Goal: Task Accomplishment & Management: Manage account settings

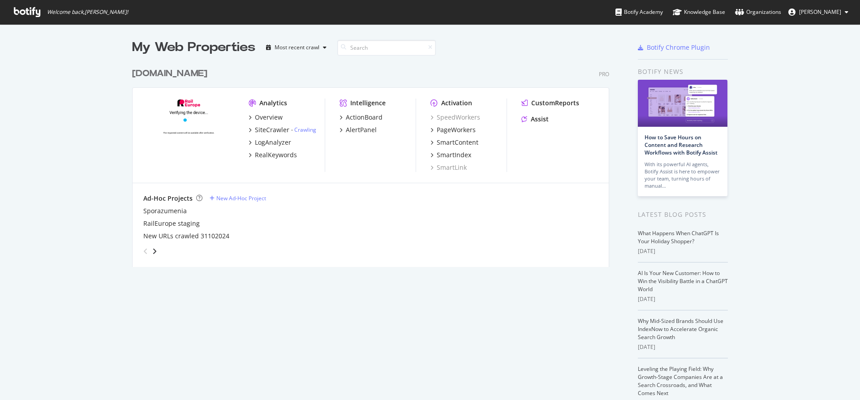
scroll to position [400, 860]
click at [844, 10] on button "[PERSON_NAME]" at bounding box center [818, 12] width 74 height 14
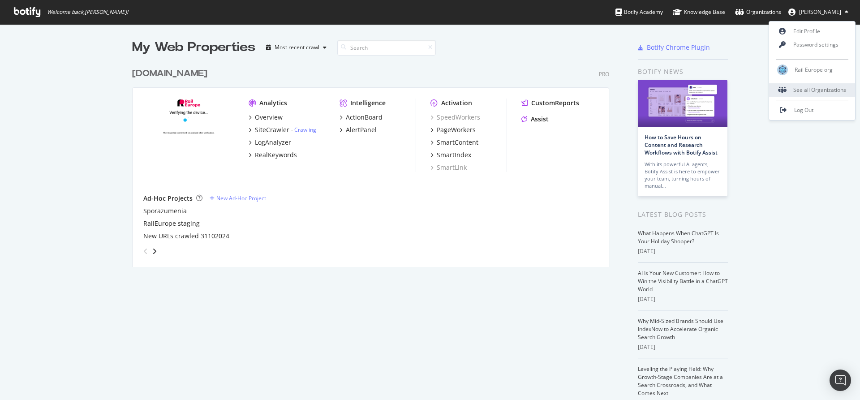
click at [801, 89] on div "See all Organizations" at bounding box center [812, 89] width 86 height 13
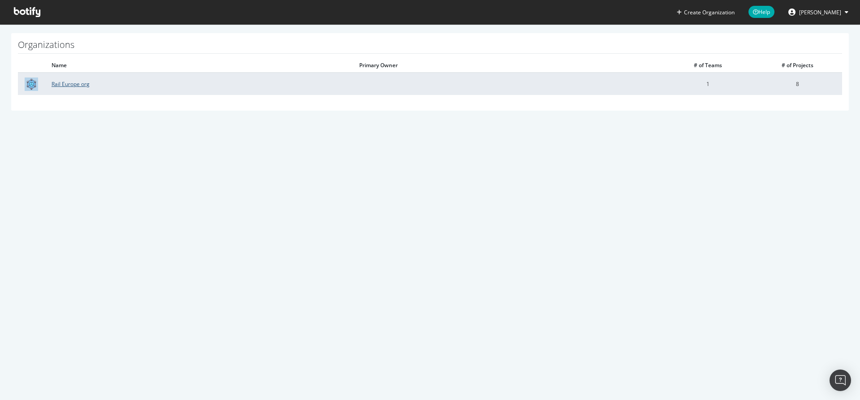
click at [71, 87] on link "Rail Europe org" at bounding box center [71, 84] width 38 height 8
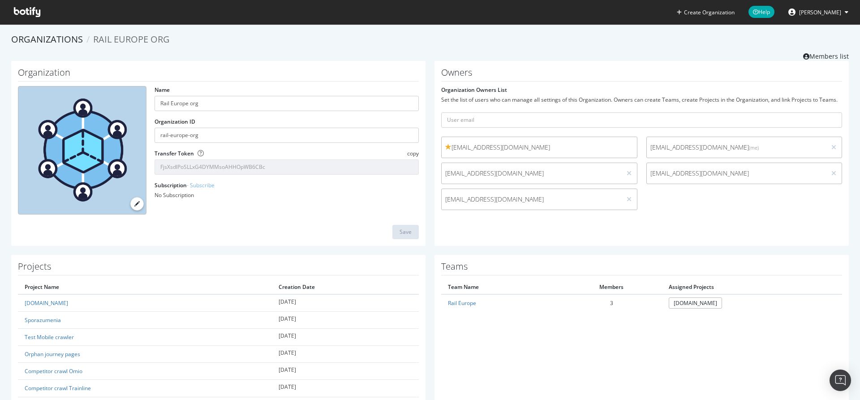
click at [670, 174] on span "[EMAIL_ADDRESS][DOMAIN_NAME]" at bounding box center [736, 173] width 172 height 9
click at [833, 173] on icon at bounding box center [833, 173] width 5 height 6
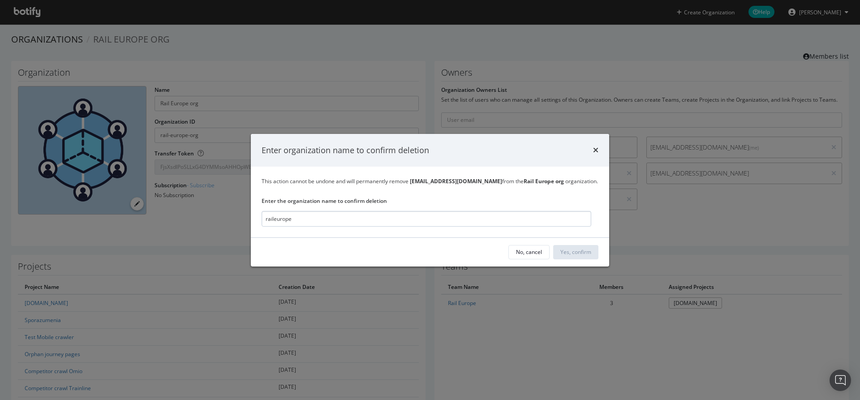
click at [326, 219] on input "raileurope" at bounding box center [427, 219] width 330 height 16
drag, startPoint x: 273, startPoint y: 221, endPoint x: 276, endPoint y: 230, distance: 9.1
click at [273, 222] on input "raileurope" at bounding box center [427, 219] width 330 height 16
click at [315, 219] on input "rail europe" at bounding box center [427, 219] width 330 height 16
click at [267, 219] on input "rail europe org" at bounding box center [427, 219] width 330 height 16
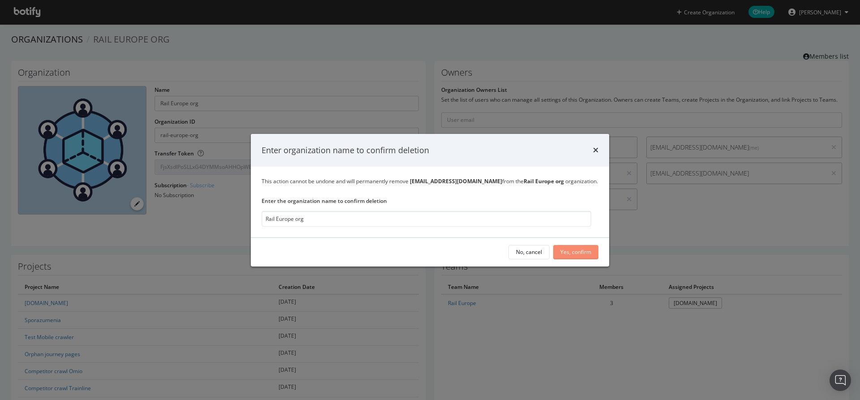
type input "Rail Europe org"
click at [575, 251] on div "Yes, confirm" at bounding box center [575, 252] width 31 height 8
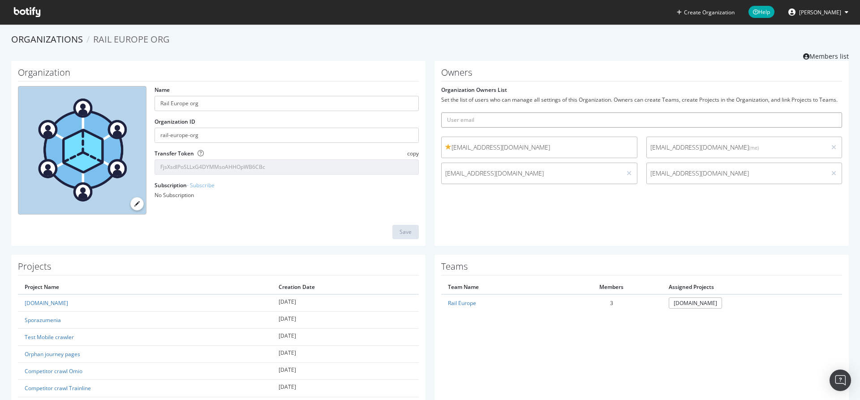
click at [503, 120] on input "text" at bounding box center [641, 119] width 401 height 15
click at [469, 121] on input "m" at bounding box center [641, 119] width 401 height 15
type input "[EMAIL_ADDRESS][DOMAIN_NAME]"
click at [835, 120] on icon "submit" at bounding box center [835, 119] width 6 height 5
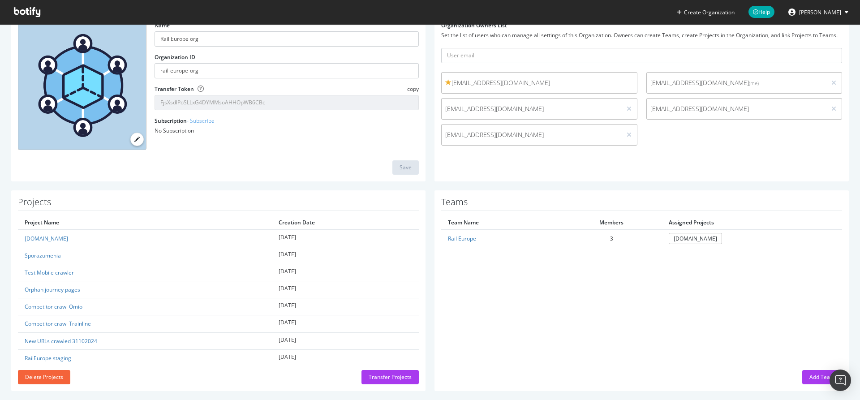
scroll to position [73, 0]
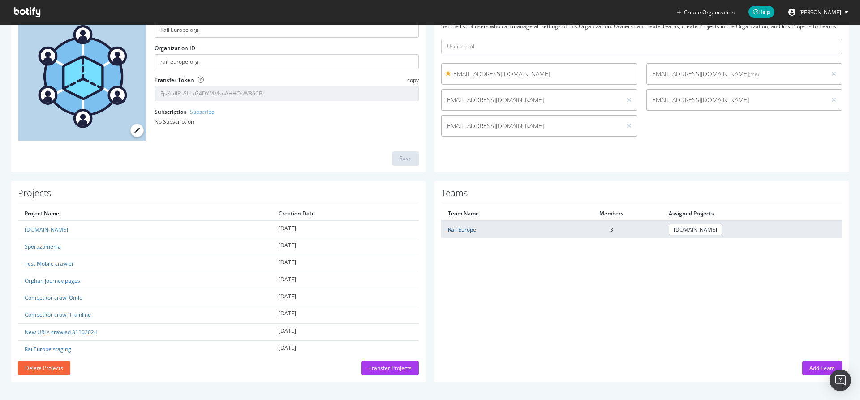
click at [461, 229] on link "Rail Europe" at bounding box center [462, 230] width 28 height 8
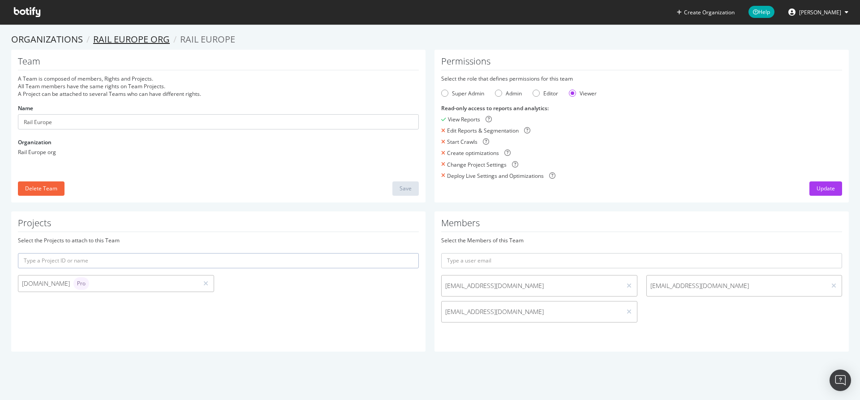
click at [126, 38] on link "Rail Europe org" at bounding box center [131, 39] width 77 height 12
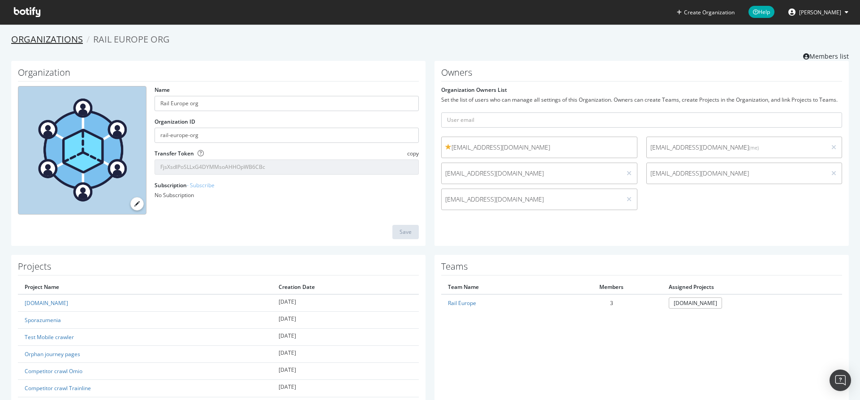
click at [47, 37] on link "Organizations" at bounding box center [47, 39] width 72 height 12
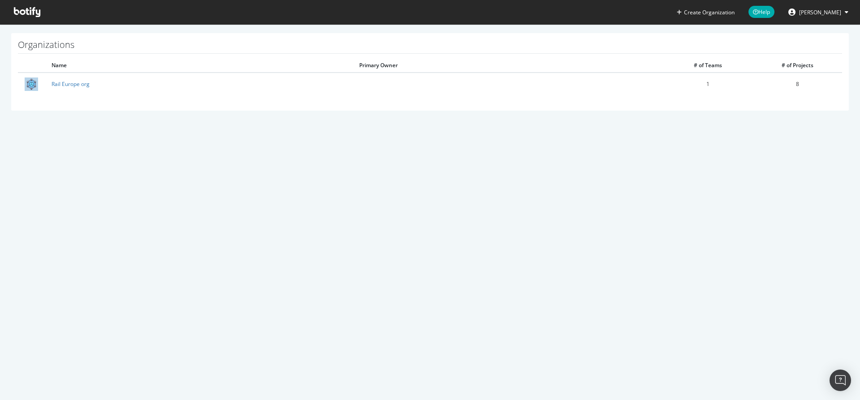
click at [36, 46] on h1 "Organizations" at bounding box center [430, 47] width 824 height 14
click at [31, 17] on icon at bounding box center [27, 12] width 26 height 10
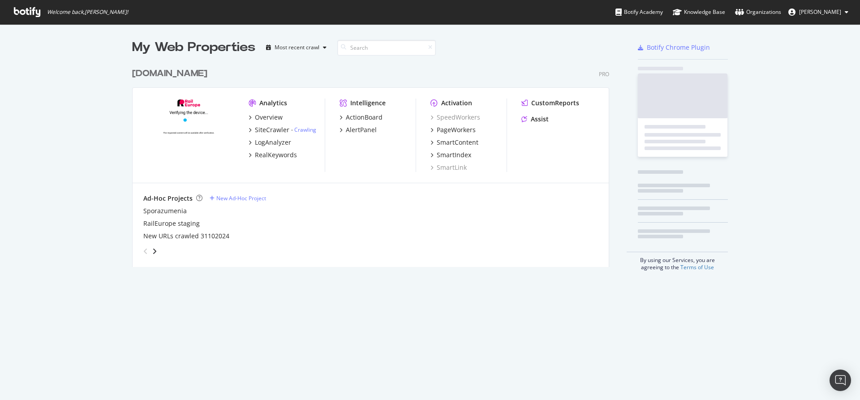
scroll to position [400, 860]
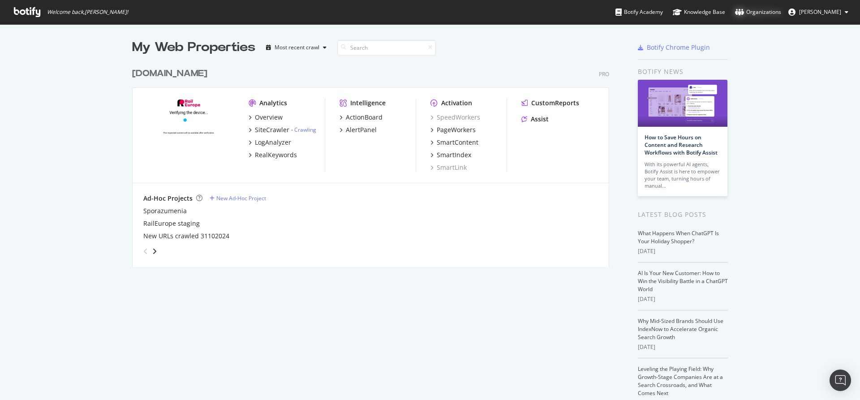
click at [769, 13] on div "Organizations" at bounding box center [758, 12] width 46 height 9
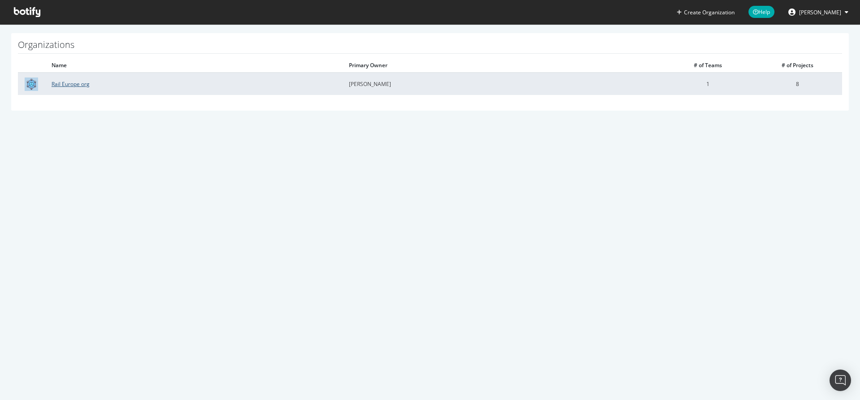
click at [65, 86] on link "Rail Europe org" at bounding box center [71, 84] width 38 height 8
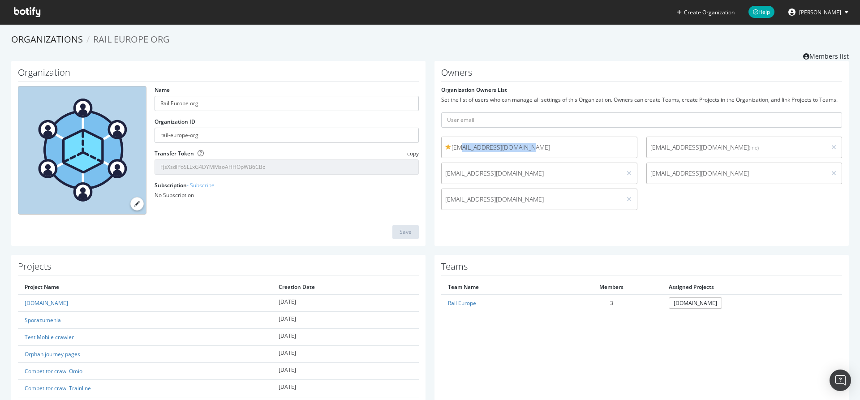
drag, startPoint x: 458, startPoint y: 148, endPoint x: 539, endPoint y: 146, distance: 81.1
click at [539, 147] on span "[EMAIL_ADDRESS][DOMAIN_NAME]" at bounding box center [539, 147] width 188 height 9
click at [509, 147] on span "[EMAIL_ADDRESS][DOMAIN_NAME]" at bounding box center [539, 147] width 188 height 9
click at [474, 121] on input "text" at bounding box center [641, 119] width 401 height 15
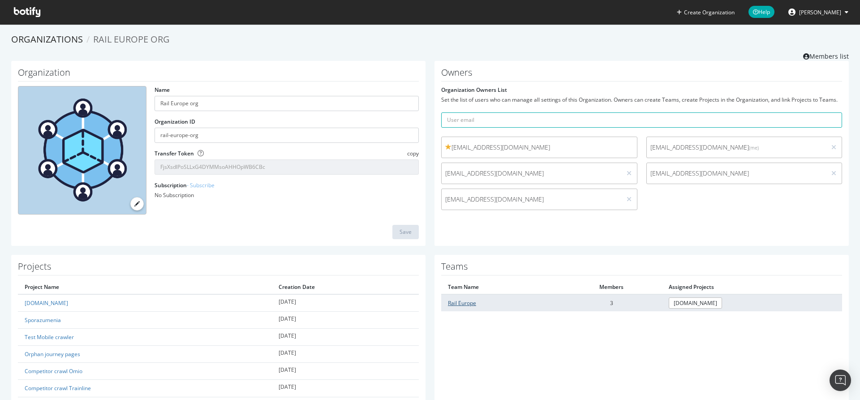
click at [462, 305] on link "Rail Europe" at bounding box center [462, 303] width 28 height 8
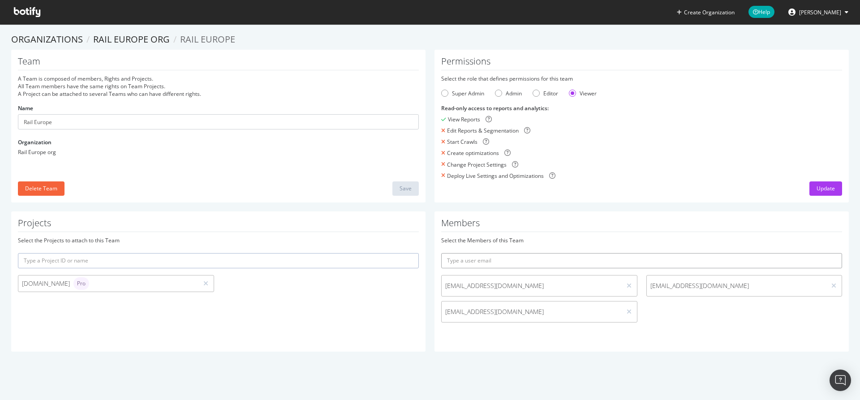
click at [485, 262] on input "text" at bounding box center [641, 260] width 401 height 15
click at [537, 94] on div "Editor" at bounding box center [536, 93] width 7 height 7
click at [498, 95] on div "Admin" at bounding box center [498, 93] width 7 height 7
click at [442, 94] on div "Super Admin" at bounding box center [444, 93] width 7 height 7
click at [574, 93] on div "Viewer" at bounding box center [572, 93] width 7 height 7
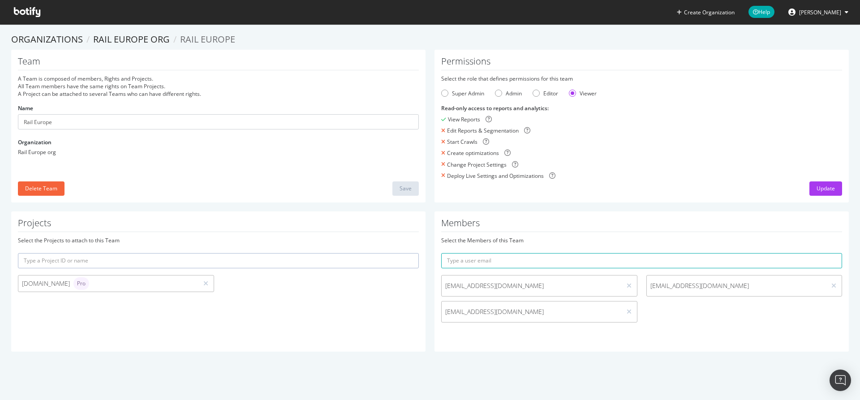
click at [497, 285] on span "[EMAIL_ADDRESS][DOMAIN_NAME]" at bounding box center [531, 285] width 172 height 9
click at [465, 262] on input "text" at bounding box center [641, 260] width 401 height 15
click at [749, 227] on h1 "Members" at bounding box center [641, 225] width 401 height 14
click at [490, 264] on input "text" at bounding box center [641, 260] width 401 height 15
click at [504, 90] on div "Admin" at bounding box center [508, 94] width 27 height 8
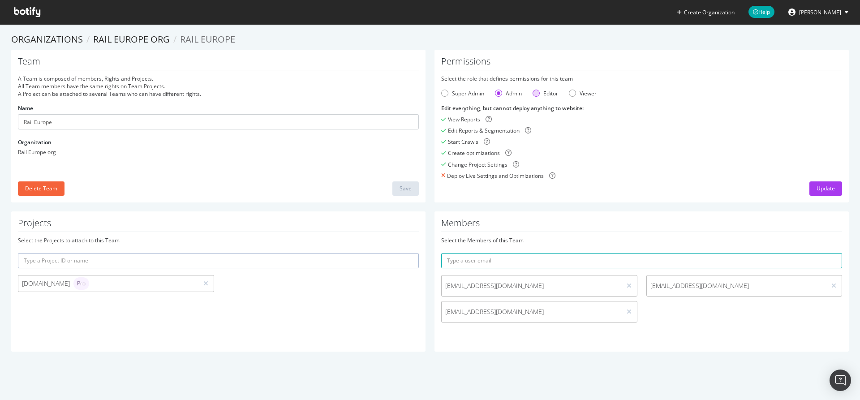
click at [545, 93] on div "Editor" at bounding box center [550, 94] width 15 height 8
click at [572, 93] on div "Viewer" at bounding box center [572, 93] width 7 height 7
click at [535, 289] on span "[EMAIL_ADDRESS][DOMAIN_NAME]" at bounding box center [531, 285] width 172 height 9
click at [535, 288] on span "[EMAIL_ADDRESS][DOMAIN_NAME]" at bounding box center [531, 285] width 172 height 9
click at [481, 292] on div "[EMAIL_ADDRESS][DOMAIN_NAME]" at bounding box center [539, 285] width 196 height 21
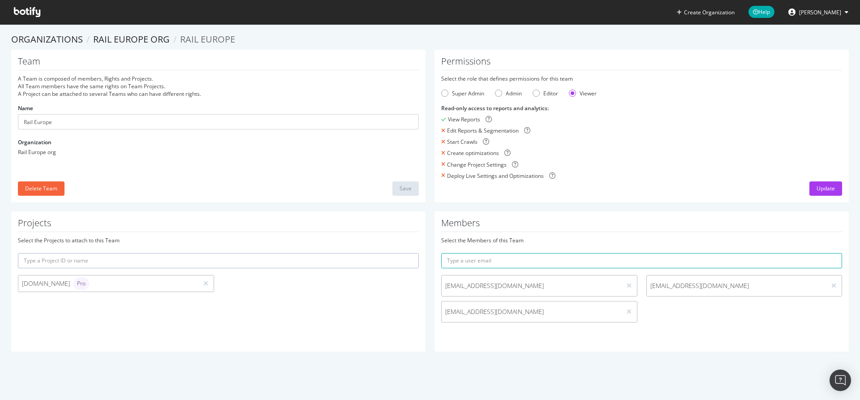
click at [471, 290] on span "[EMAIL_ADDRESS][DOMAIN_NAME]" at bounding box center [531, 285] width 172 height 9
click at [456, 292] on div "[EMAIL_ADDRESS][DOMAIN_NAME]" at bounding box center [539, 285] width 196 height 21
click at [538, 94] on div "Editor" at bounding box center [536, 93] width 7 height 7
click at [504, 94] on div "Admin" at bounding box center [508, 94] width 27 height 8
click at [445, 95] on div "Super Admin" at bounding box center [444, 93] width 7 height 7
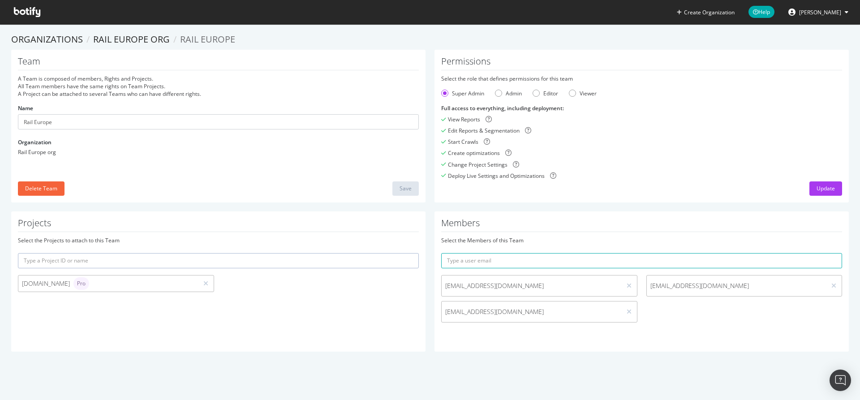
click at [569, 94] on div "Super Admin Admin Editor Viewer" at bounding box center [641, 94] width 401 height 8
click at [572, 94] on div "Viewer" at bounding box center [572, 93] width 7 height 7
click at [516, 287] on span "[EMAIL_ADDRESS][DOMAIN_NAME]" at bounding box center [531, 285] width 172 height 9
drag, startPoint x: 522, startPoint y: 286, endPoint x: 436, endPoint y: 283, distance: 86.5
click at [445, 283] on span "[EMAIL_ADDRESS][DOMAIN_NAME]" at bounding box center [531, 285] width 172 height 9
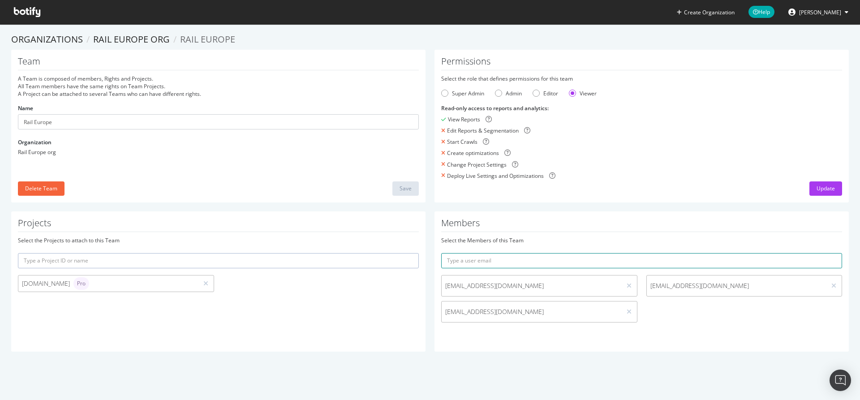
click at [472, 262] on input "text" at bounding box center [641, 260] width 401 height 15
click at [461, 260] on input "text" at bounding box center [641, 260] width 401 height 15
